Goal: Complete application form

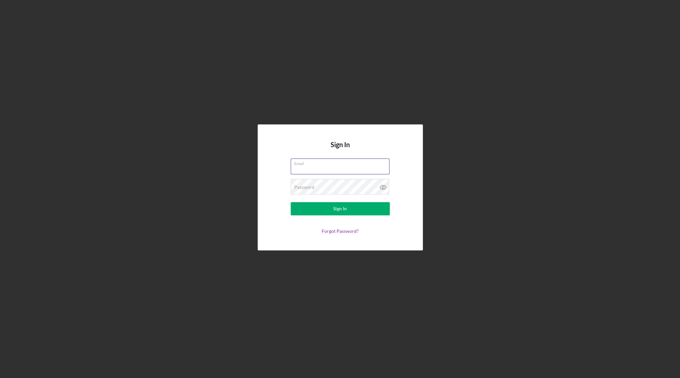
type input "[EMAIL_ADDRESS][DOMAIN_NAME]"
click at [337, 209] on div "Sign In" at bounding box center [340, 208] width 14 height 13
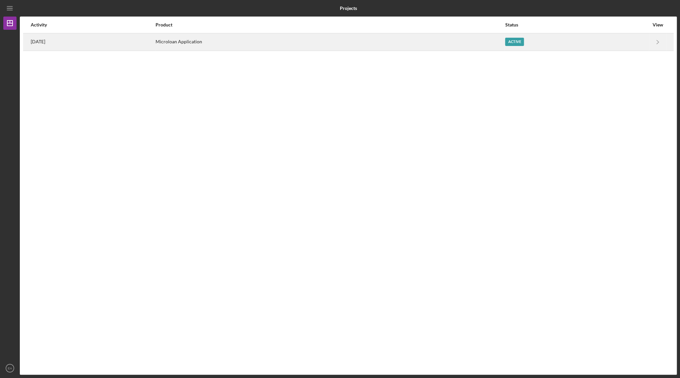
click at [524, 42] on div "Active" at bounding box center [514, 42] width 19 height 8
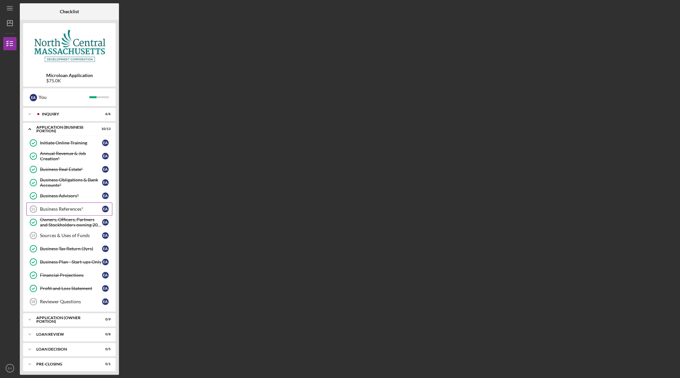
click at [75, 207] on div "Business References*" at bounding box center [71, 208] width 62 height 5
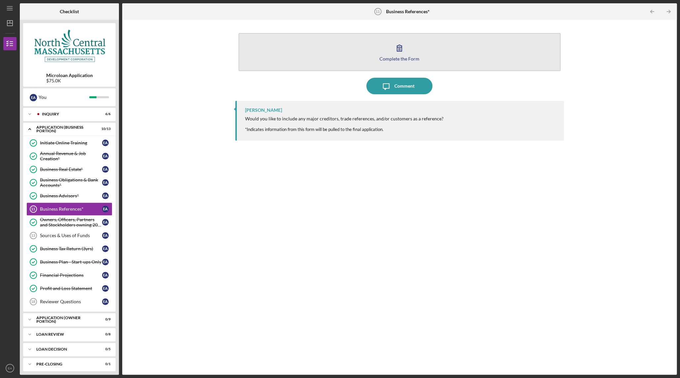
click at [401, 59] on div "Complete the Form" at bounding box center [399, 58] width 40 height 5
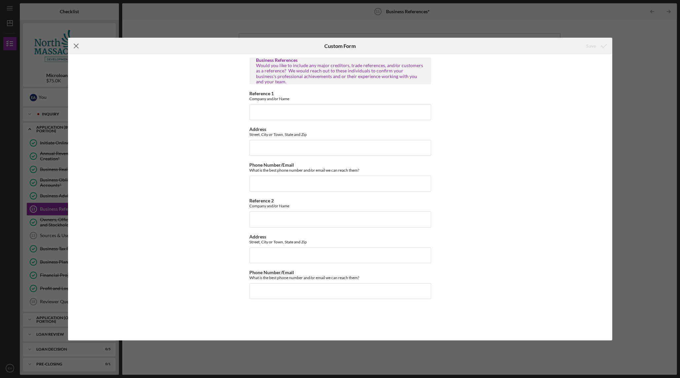
click at [77, 45] on icon "Icon/Menu Close" at bounding box center [76, 46] width 17 height 17
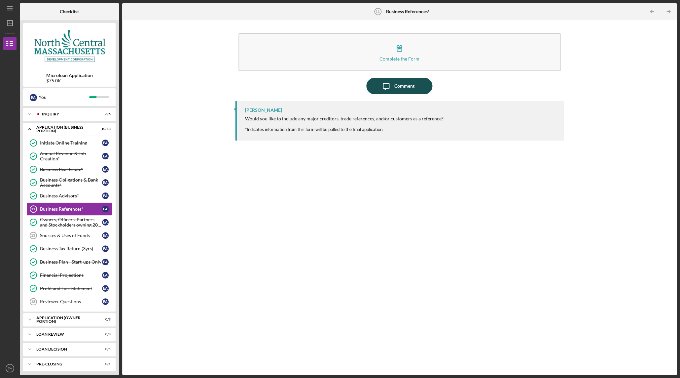
click at [397, 88] on div "Comment" at bounding box center [404, 86] width 20 height 17
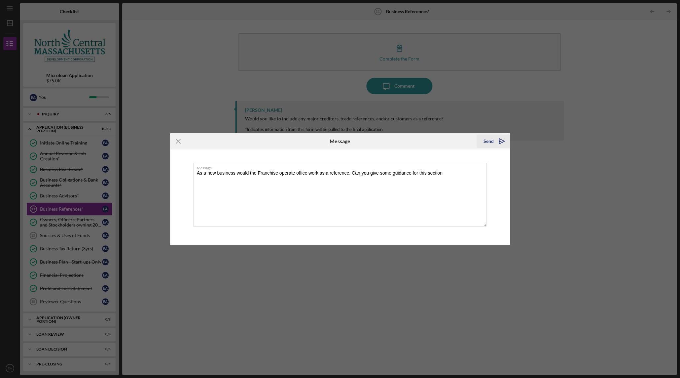
type textarea "As a new business would the Franchise operate office work as a reference. Can y…"
click at [488, 142] on div "Send" at bounding box center [488, 140] width 10 height 13
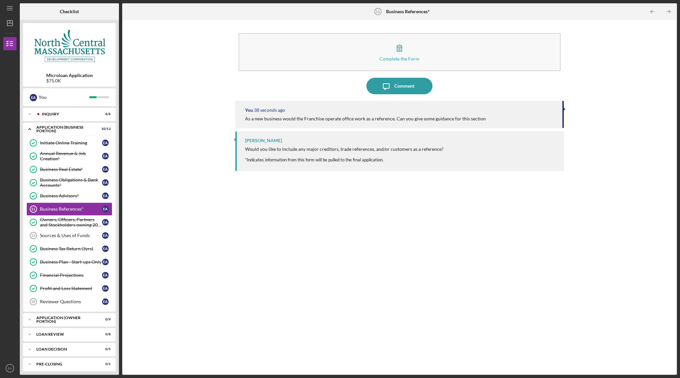
scroll to position [17, 0]
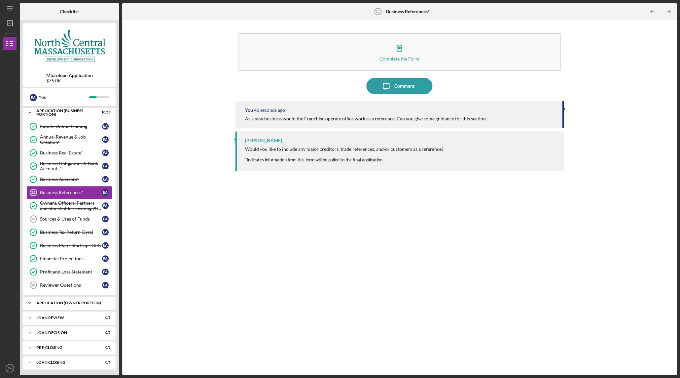
click at [56, 301] on div "APPLICATION (OWNER PORTION)" at bounding box center [71, 303] width 71 height 4
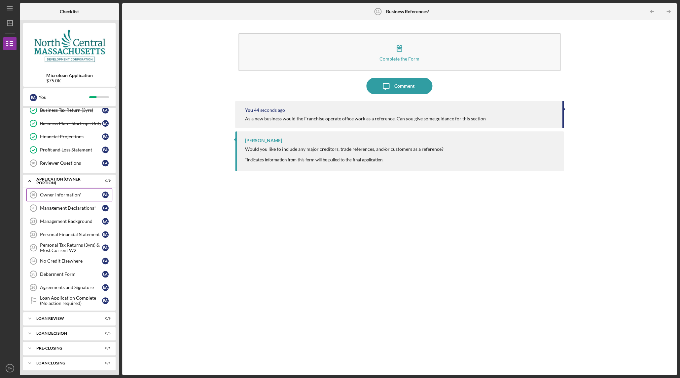
click at [64, 194] on div "Owner Information*" at bounding box center [71, 194] width 62 height 5
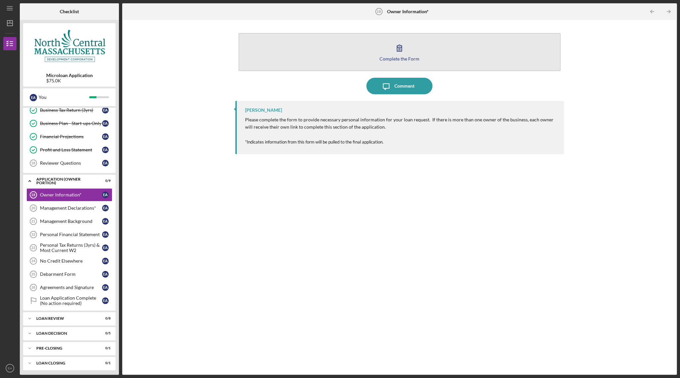
click at [396, 49] on icon "button" at bounding box center [399, 48] width 17 height 17
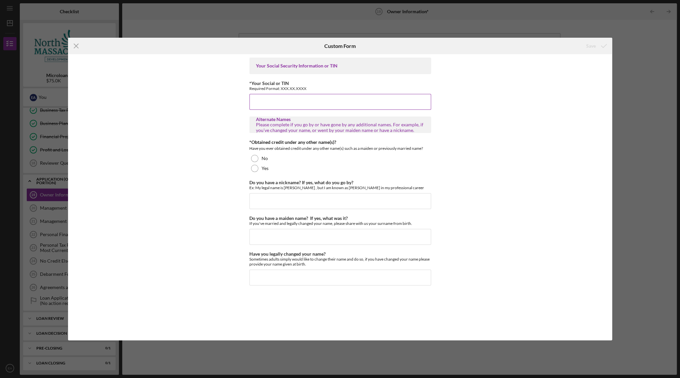
click at [273, 99] on input "*Your Social or TIN" at bounding box center [340, 102] width 182 height 16
type input "203-78-3560"
click at [255, 158] on div at bounding box center [254, 158] width 7 height 7
click at [283, 273] on input "Have you legally changed your name?" at bounding box center [340, 277] width 182 height 16
type input "[PERSON_NAME]-Ambaah"
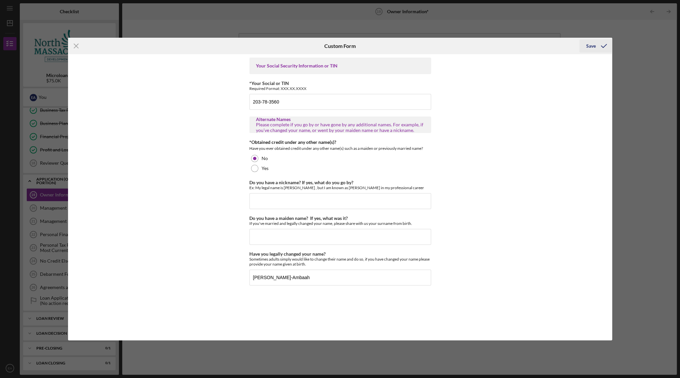
click at [592, 46] on div "Save" at bounding box center [591, 45] width 10 height 13
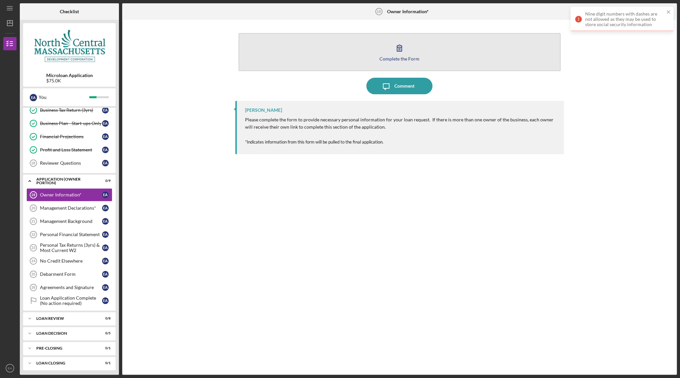
click at [396, 55] on icon "button" at bounding box center [399, 48] width 17 height 17
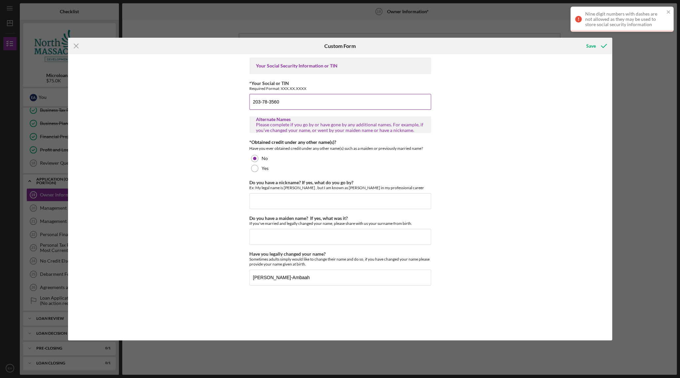
click at [263, 102] on input "203-78-3560" at bounding box center [340, 102] width 182 height 16
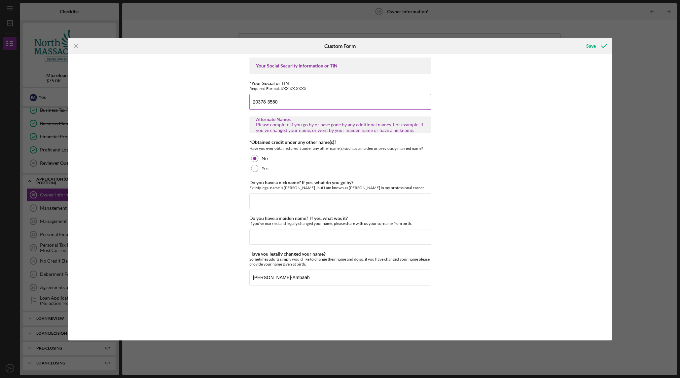
click at [268, 101] on input "20378-3560" at bounding box center [340, 102] width 182 height 16
type input "203783560"
click at [596, 45] on icon "submit" at bounding box center [603, 46] width 17 height 17
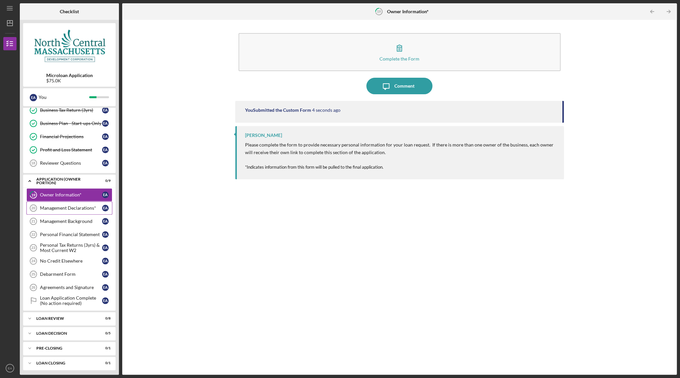
click at [63, 207] on div "Management Declarations*" at bounding box center [71, 207] width 62 height 5
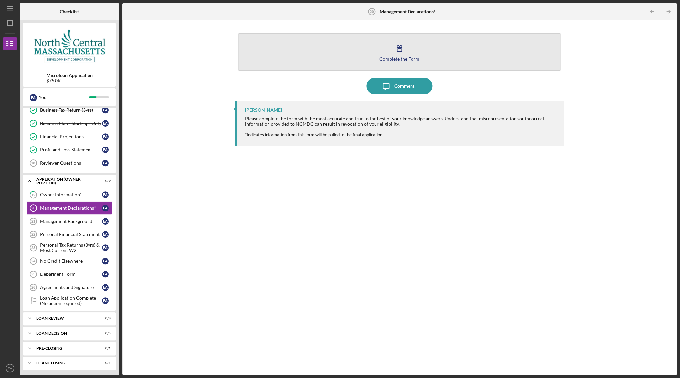
click at [418, 55] on button "Complete the Form Form" at bounding box center [399, 52] width 322 height 38
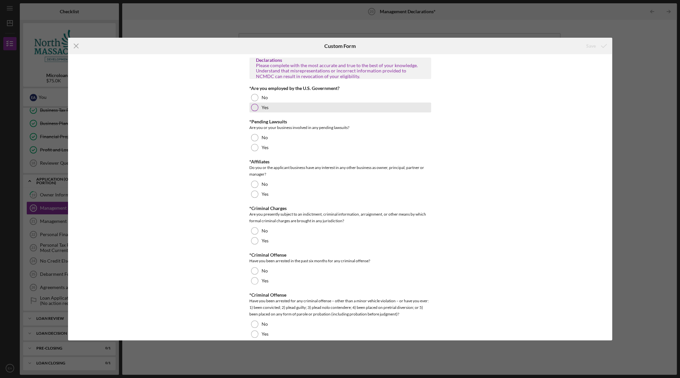
click at [253, 107] on div at bounding box center [254, 107] width 7 height 7
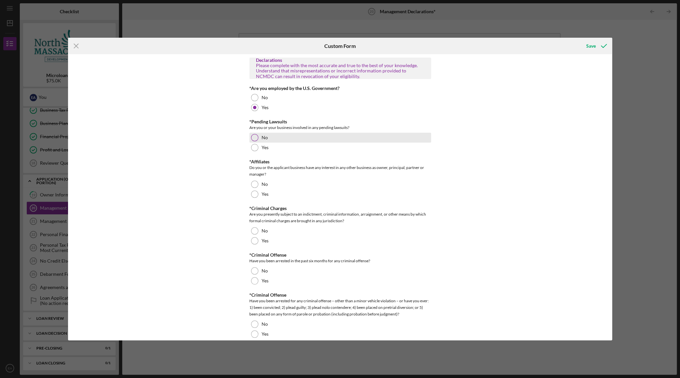
click at [252, 138] on div at bounding box center [254, 137] width 7 height 7
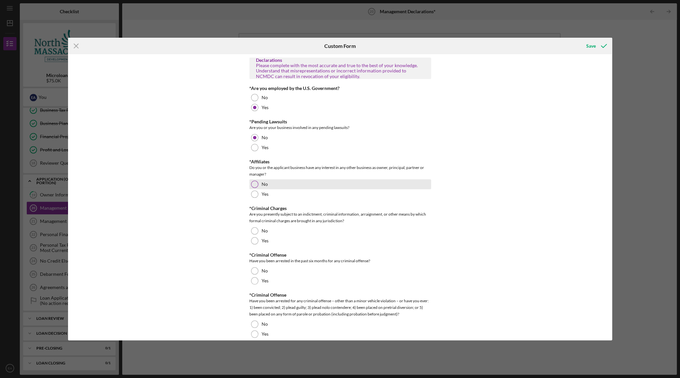
click at [253, 183] on div at bounding box center [254, 183] width 7 height 7
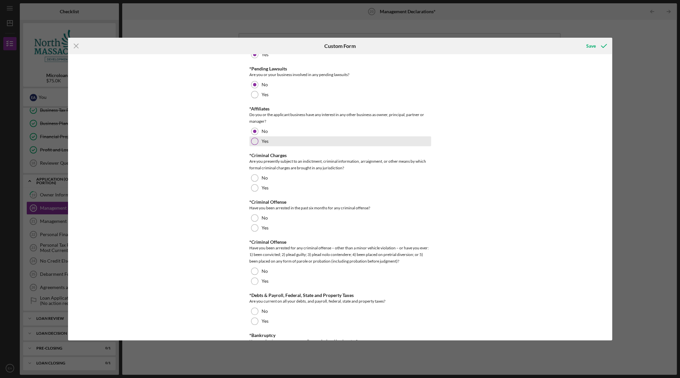
scroll to position [81, 0]
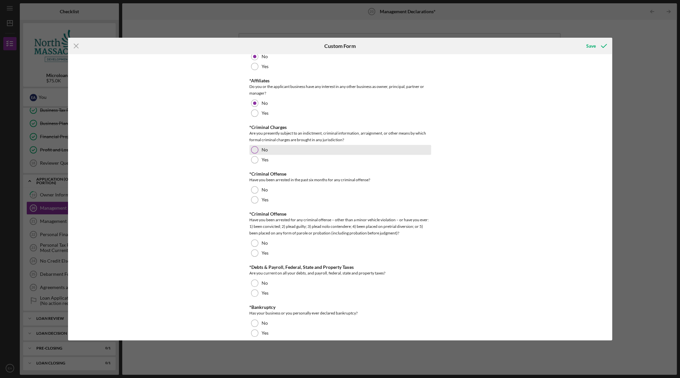
click at [254, 149] on div at bounding box center [254, 149] width 7 height 7
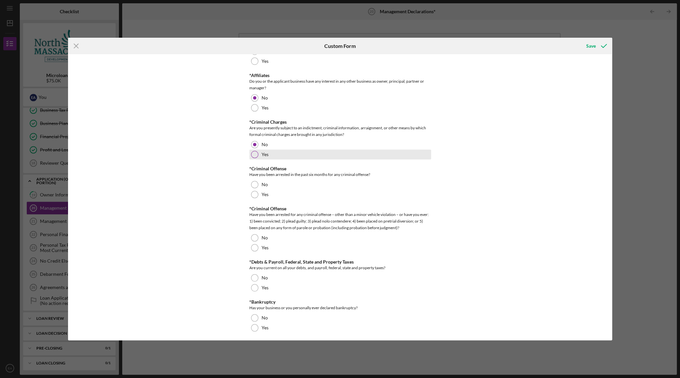
scroll to position [94, 0]
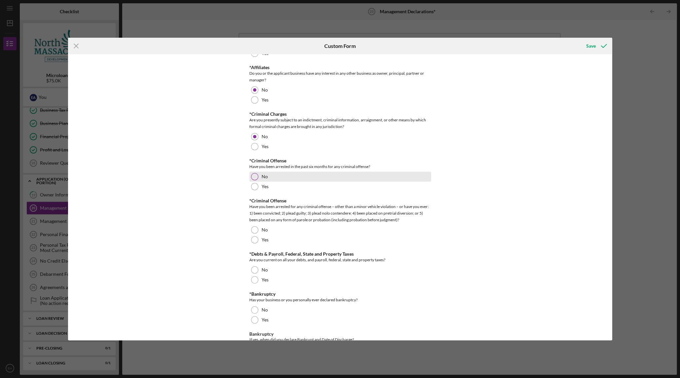
click at [255, 175] on div at bounding box center [254, 176] width 7 height 7
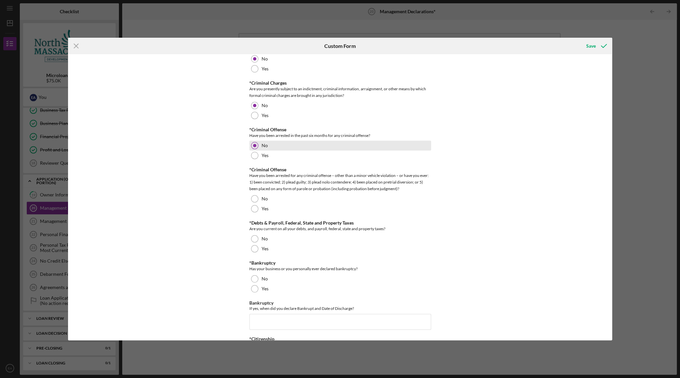
scroll to position [149, 0]
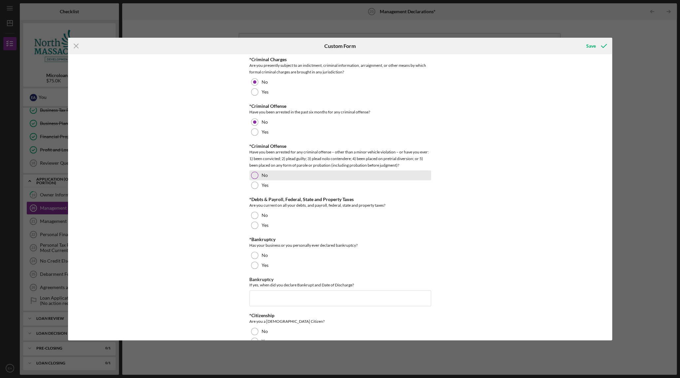
click at [254, 175] on div at bounding box center [254, 174] width 7 height 7
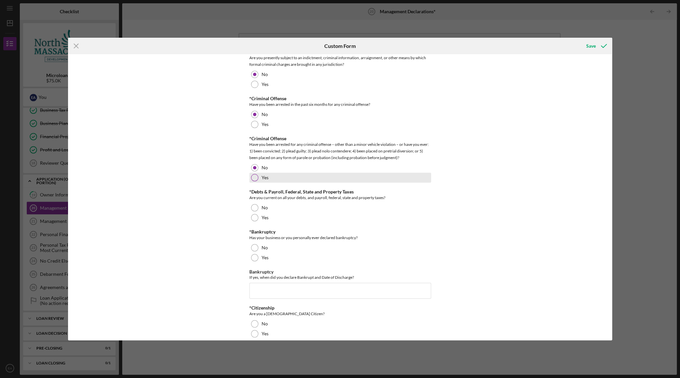
scroll to position [169, 0]
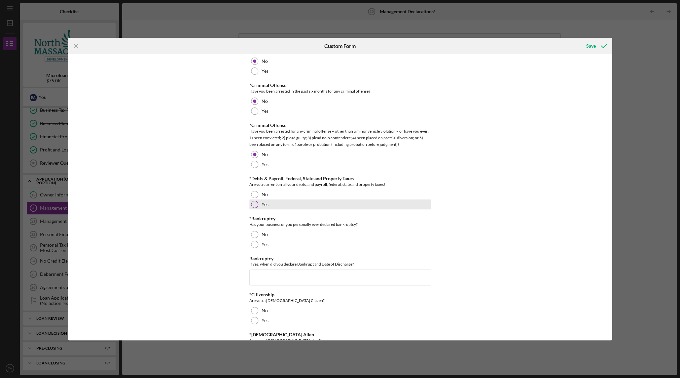
click at [253, 202] on div at bounding box center [254, 203] width 7 height 7
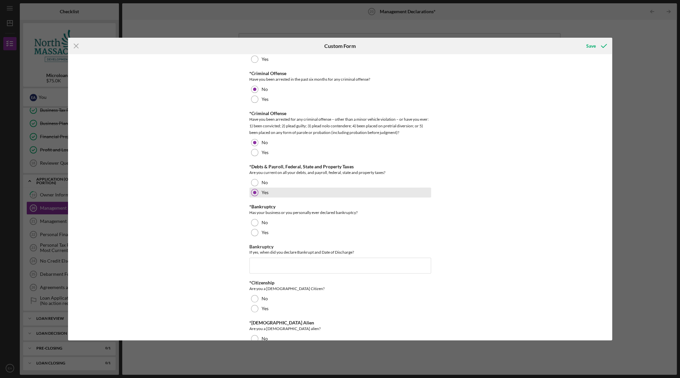
scroll to position [186, 0]
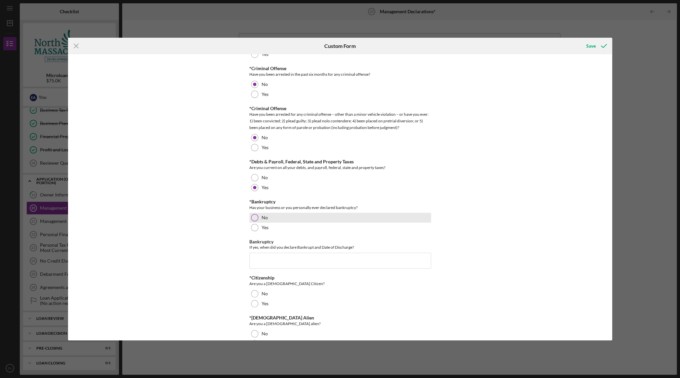
click at [255, 217] on div at bounding box center [254, 217] width 7 height 7
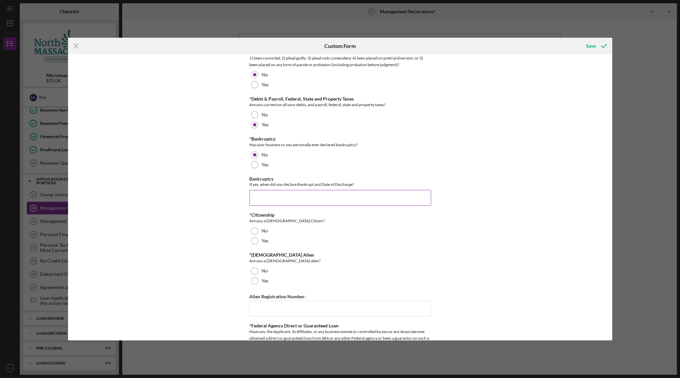
scroll to position [271, 0]
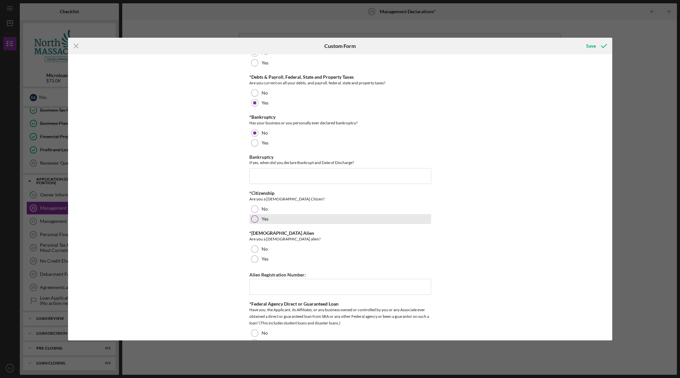
click at [251, 217] on div at bounding box center [254, 218] width 7 height 7
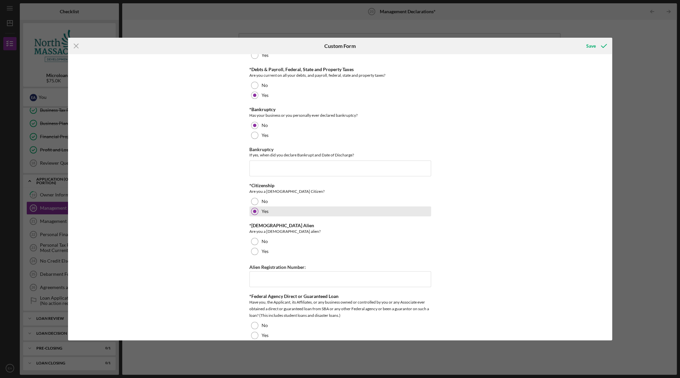
scroll to position [291, 0]
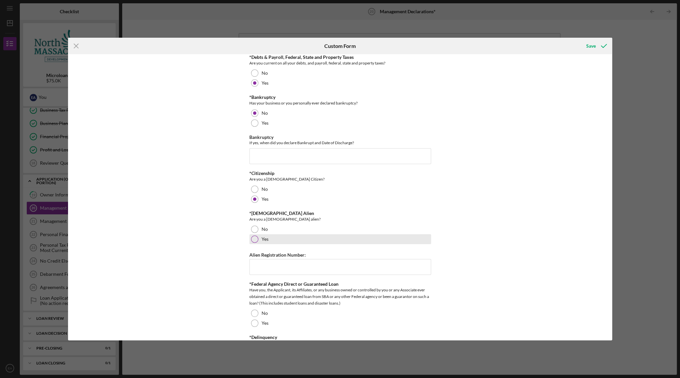
click at [254, 237] on div at bounding box center [254, 238] width 7 height 7
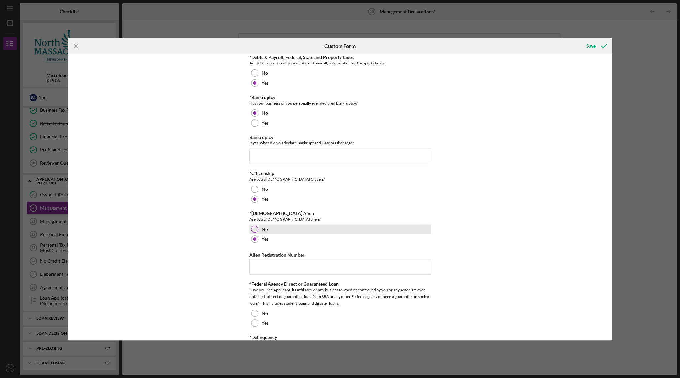
click at [255, 225] on div at bounding box center [254, 228] width 7 height 7
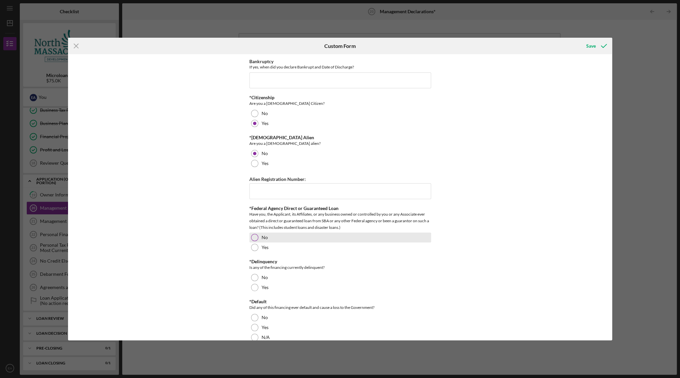
scroll to position [372, 0]
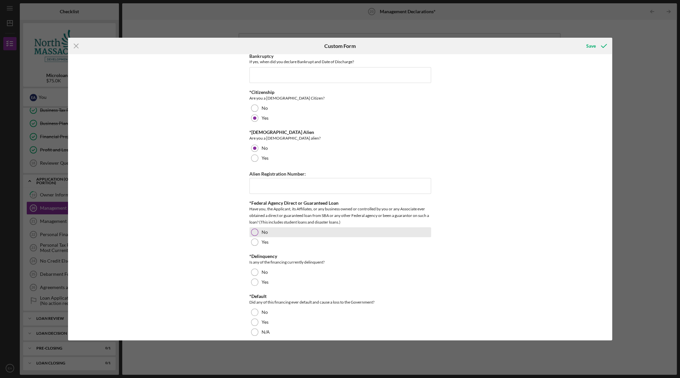
click at [255, 230] on div at bounding box center [254, 231] width 7 height 7
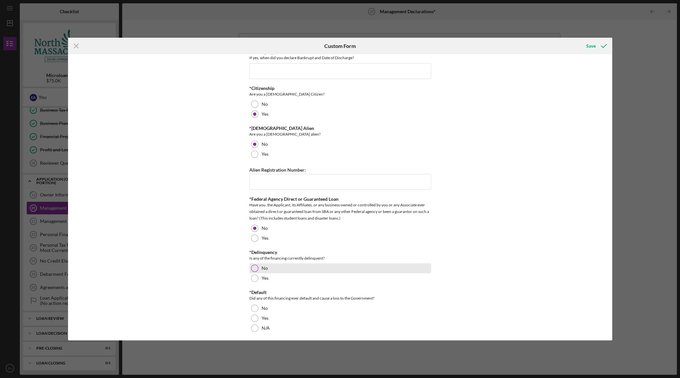
click at [253, 265] on div at bounding box center [254, 267] width 7 height 7
click at [254, 306] on div at bounding box center [254, 307] width 7 height 7
click at [597, 45] on icon "submit" at bounding box center [603, 46] width 17 height 17
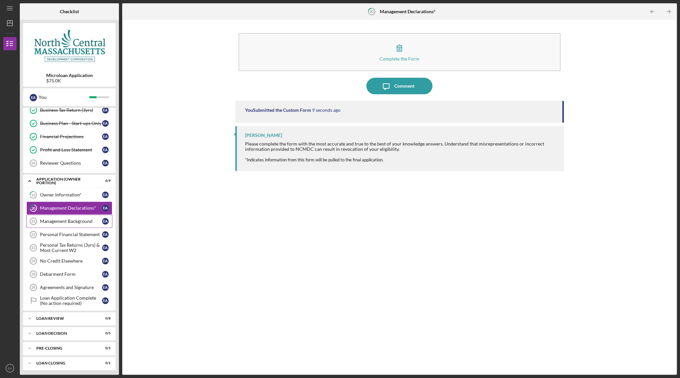
click at [60, 220] on div "Management Background" at bounding box center [71, 220] width 62 height 5
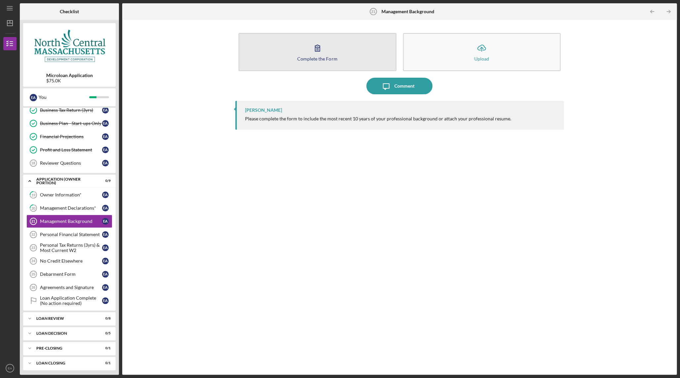
click at [314, 54] on icon "button" at bounding box center [317, 48] width 17 height 17
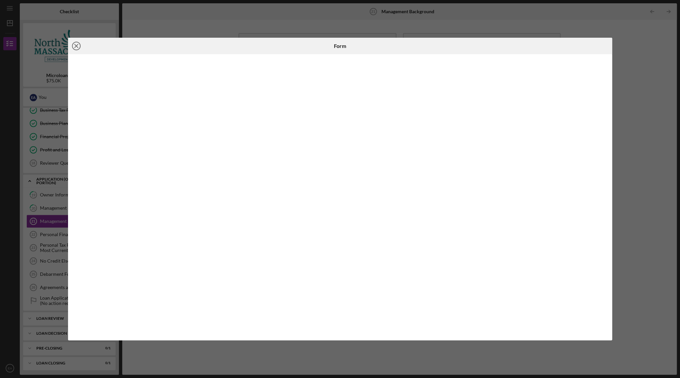
click at [78, 47] on icon "Icon/Close" at bounding box center [76, 46] width 17 height 17
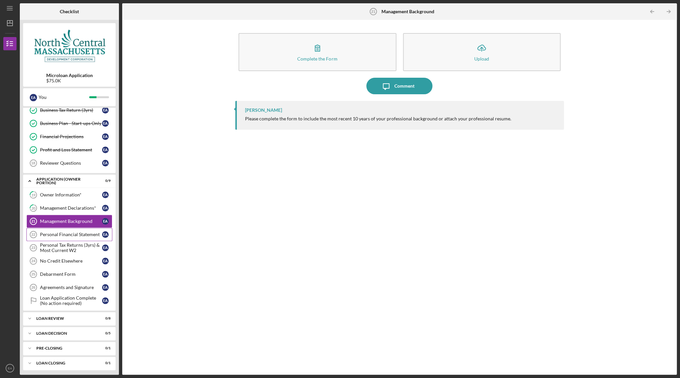
click at [74, 234] on div "Personal Financial Statement" at bounding box center [71, 234] width 62 height 5
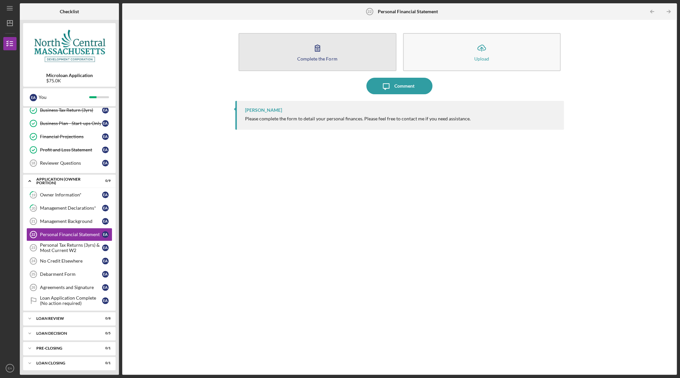
click at [317, 49] on icon "button" at bounding box center [317, 48] width 17 height 17
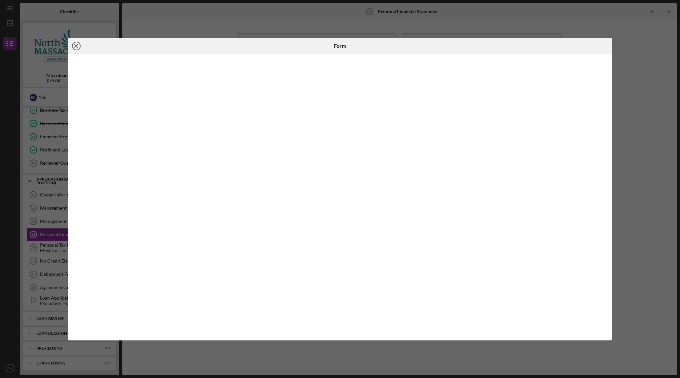
click at [78, 46] on icon "Icon/Close" at bounding box center [76, 46] width 17 height 17
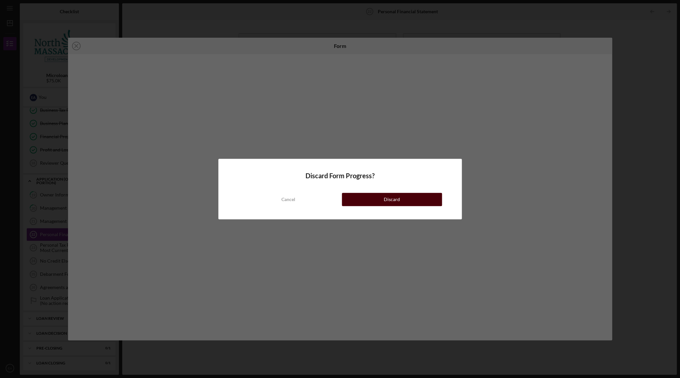
click at [387, 197] on div "Discard" at bounding box center [392, 199] width 16 height 13
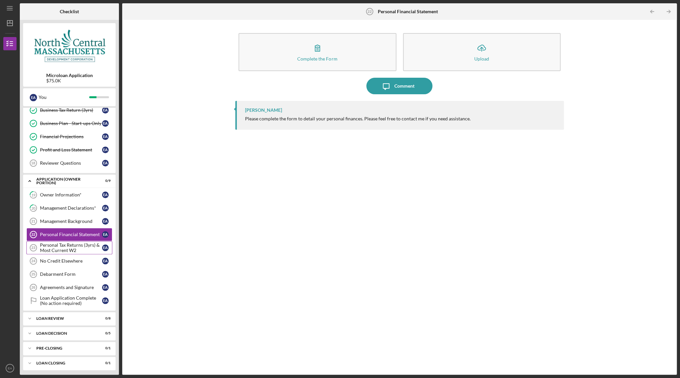
click at [55, 245] on div "Personal Tax Returns (3yrs) & Most Current W2" at bounding box center [71, 247] width 62 height 11
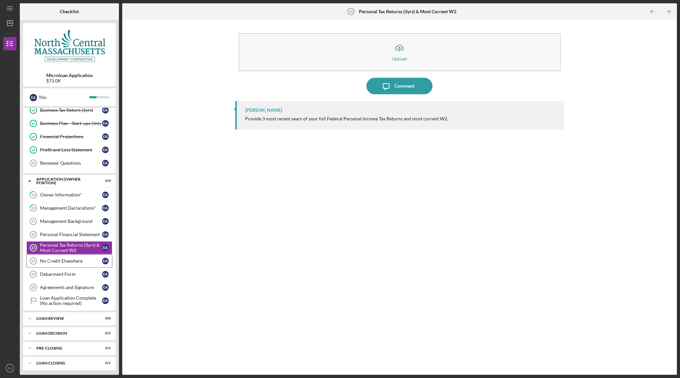
click at [76, 260] on div "No Credit Elsewhere" at bounding box center [71, 260] width 62 height 5
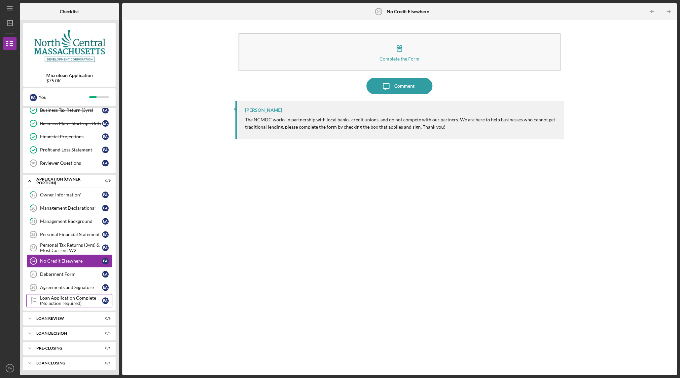
click at [68, 297] on div "Loan Application Complete (No action required)" at bounding box center [71, 300] width 62 height 11
